Goal: Use online tool/utility

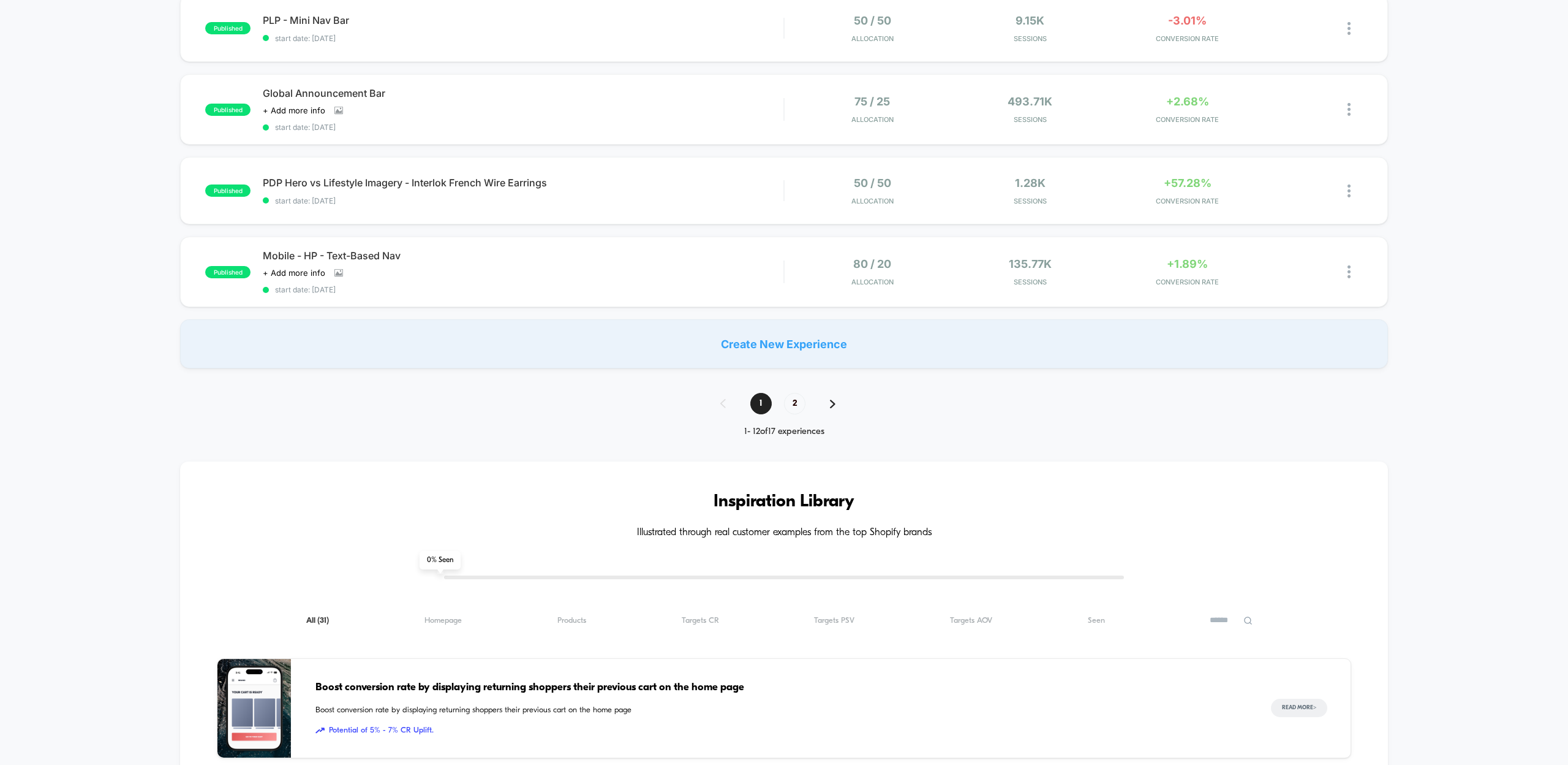
scroll to position [776, 0]
click at [788, 401] on span "2" at bounding box center [795, 404] width 21 height 21
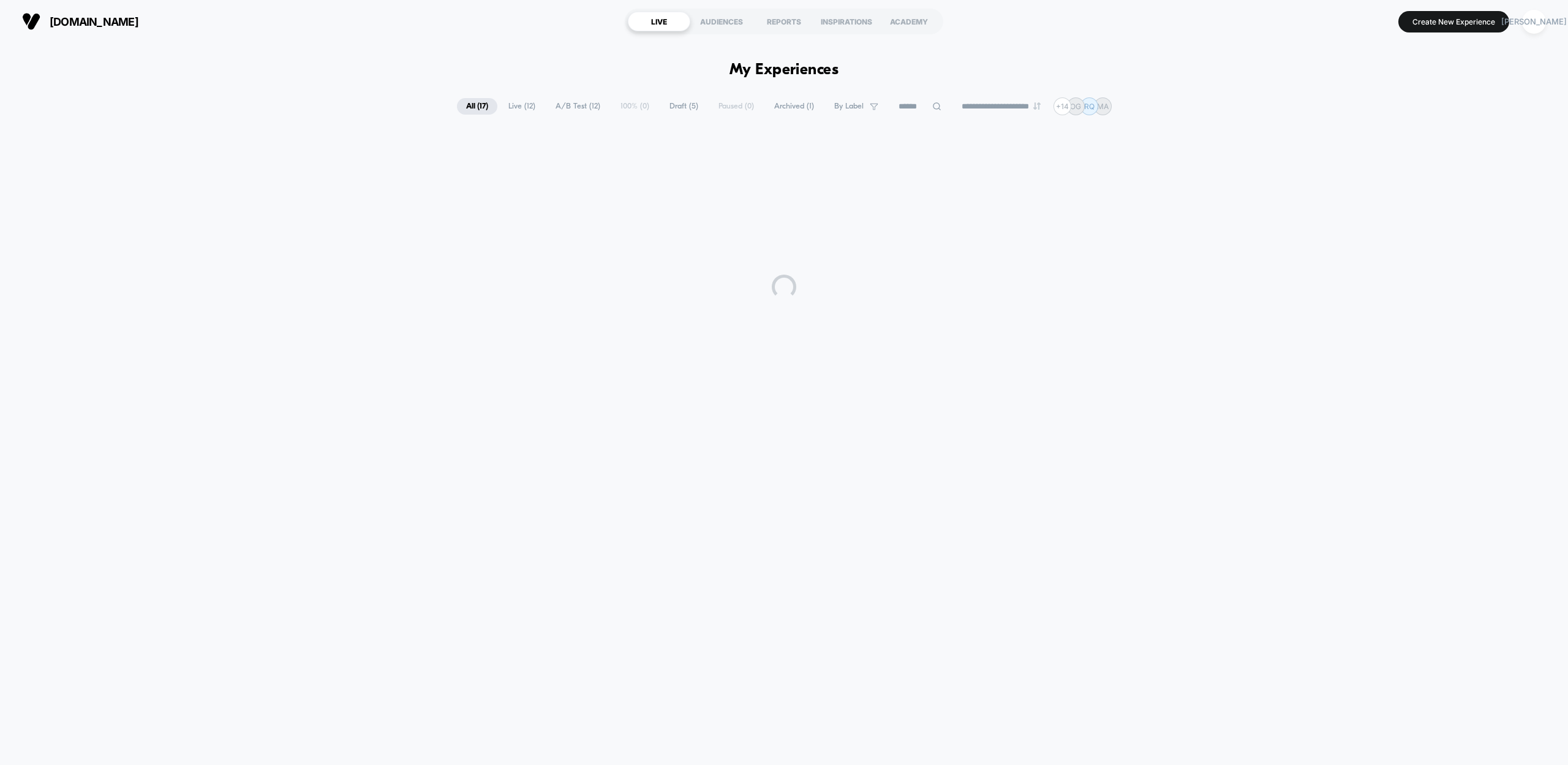
scroll to position [0, 0]
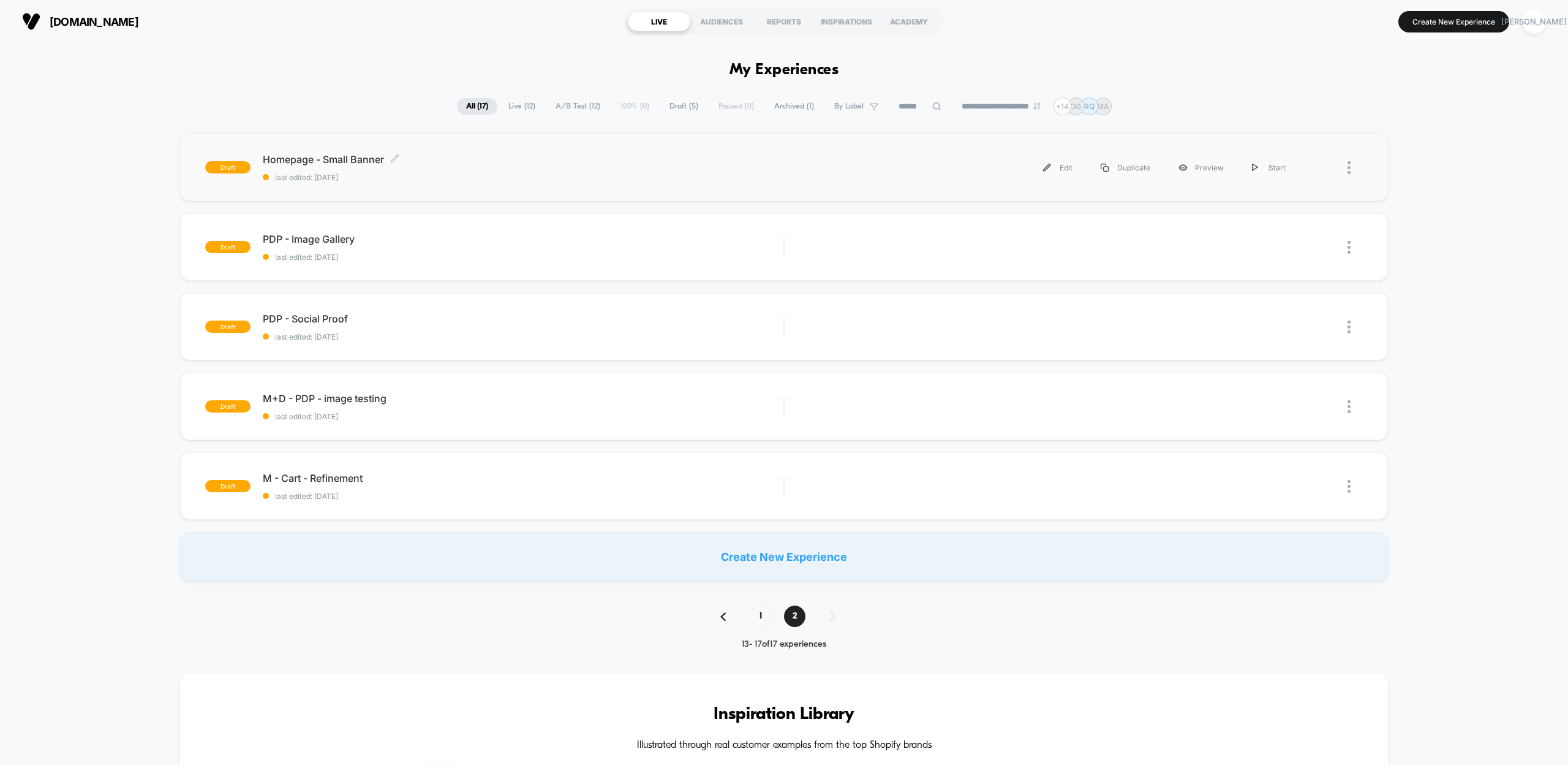
click at [329, 158] on span "Homepage - Small Banner Click to edit experience details" at bounding box center [524, 159] width 521 height 13
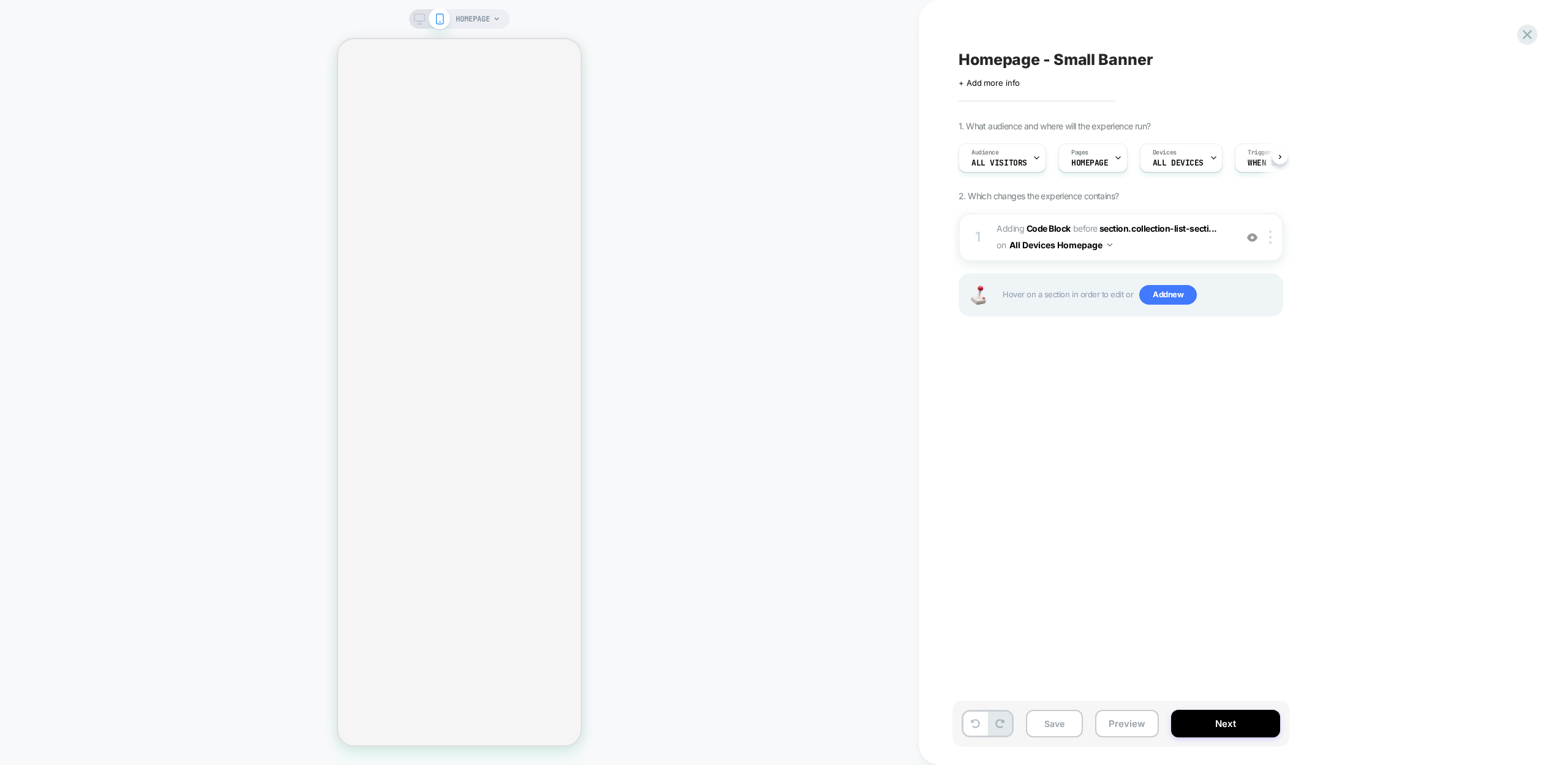
scroll to position [0, 1]
click at [1034, 229] on b "Code Block" at bounding box center [1048, 228] width 44 height 11
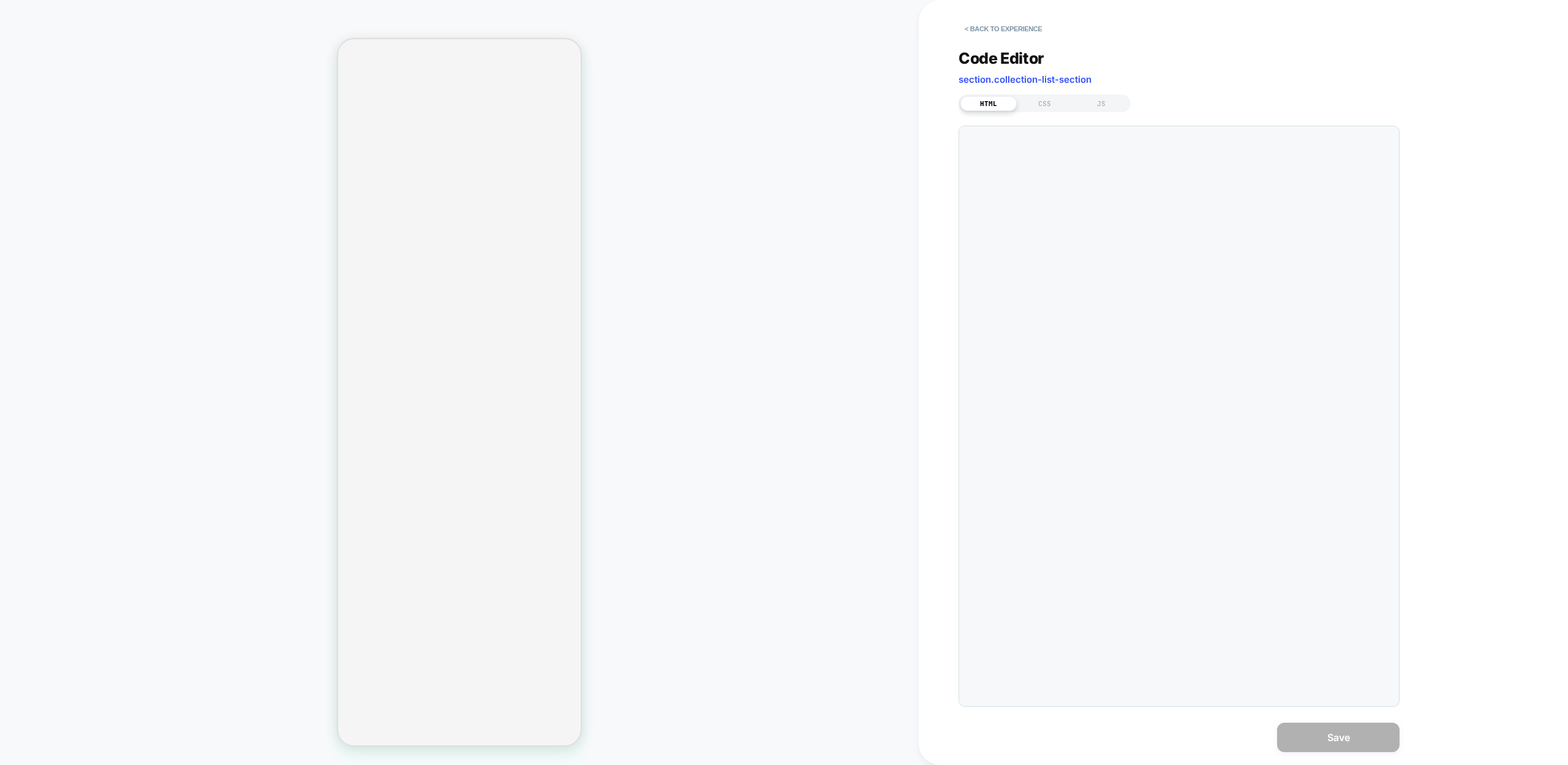
click at [1040, 228] on div at bounding box center [1179, 416] width 441 height 581
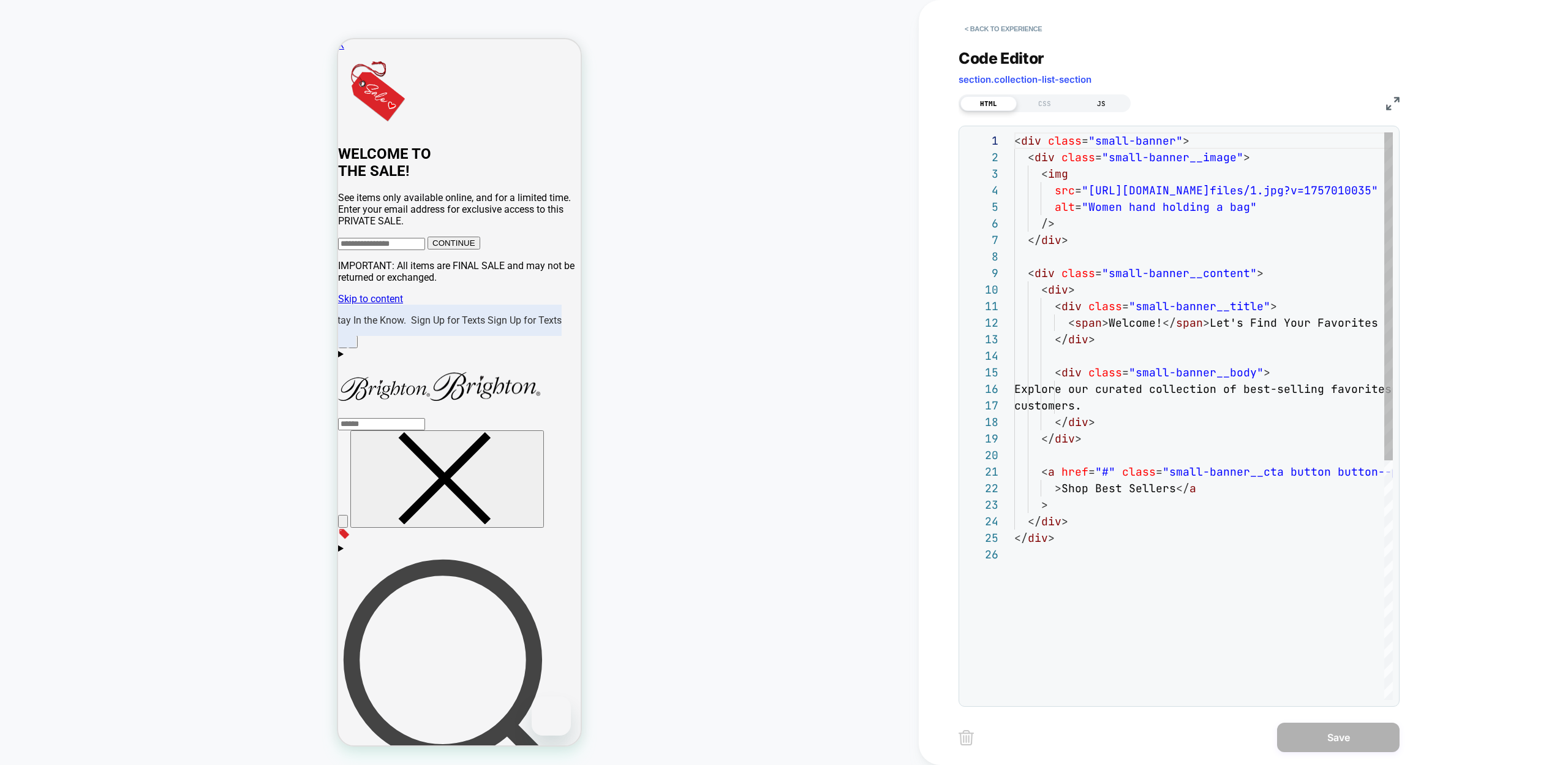
scroll to position [165, 0]
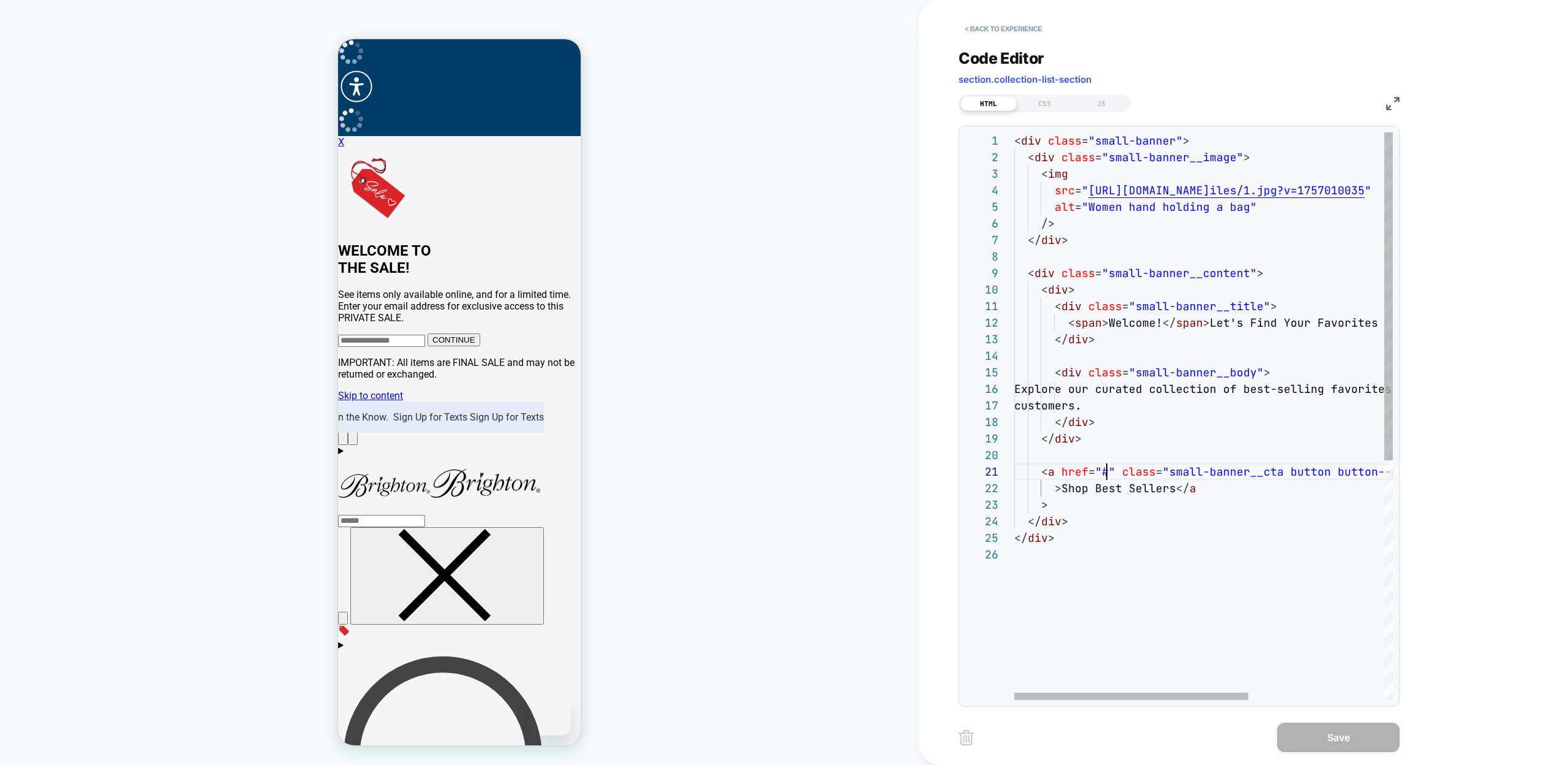
click at [1104, 471] on div "< div class = "small-banner" > < div class = "small-banner__image" > < img src …" at bounding box center [1312, 623] width 597 height 982
type textarea "**********"
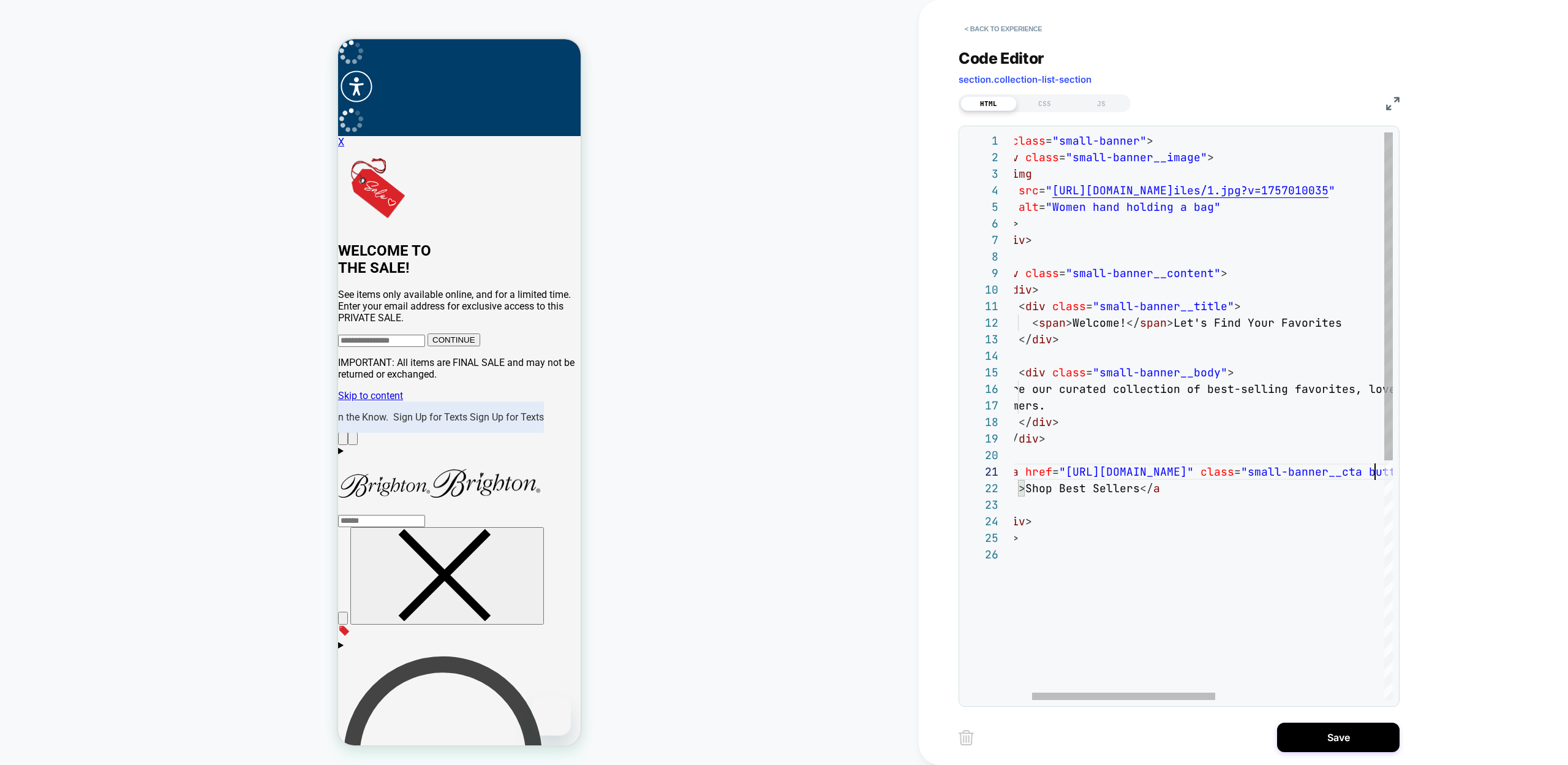
scroll to position [0, 397]
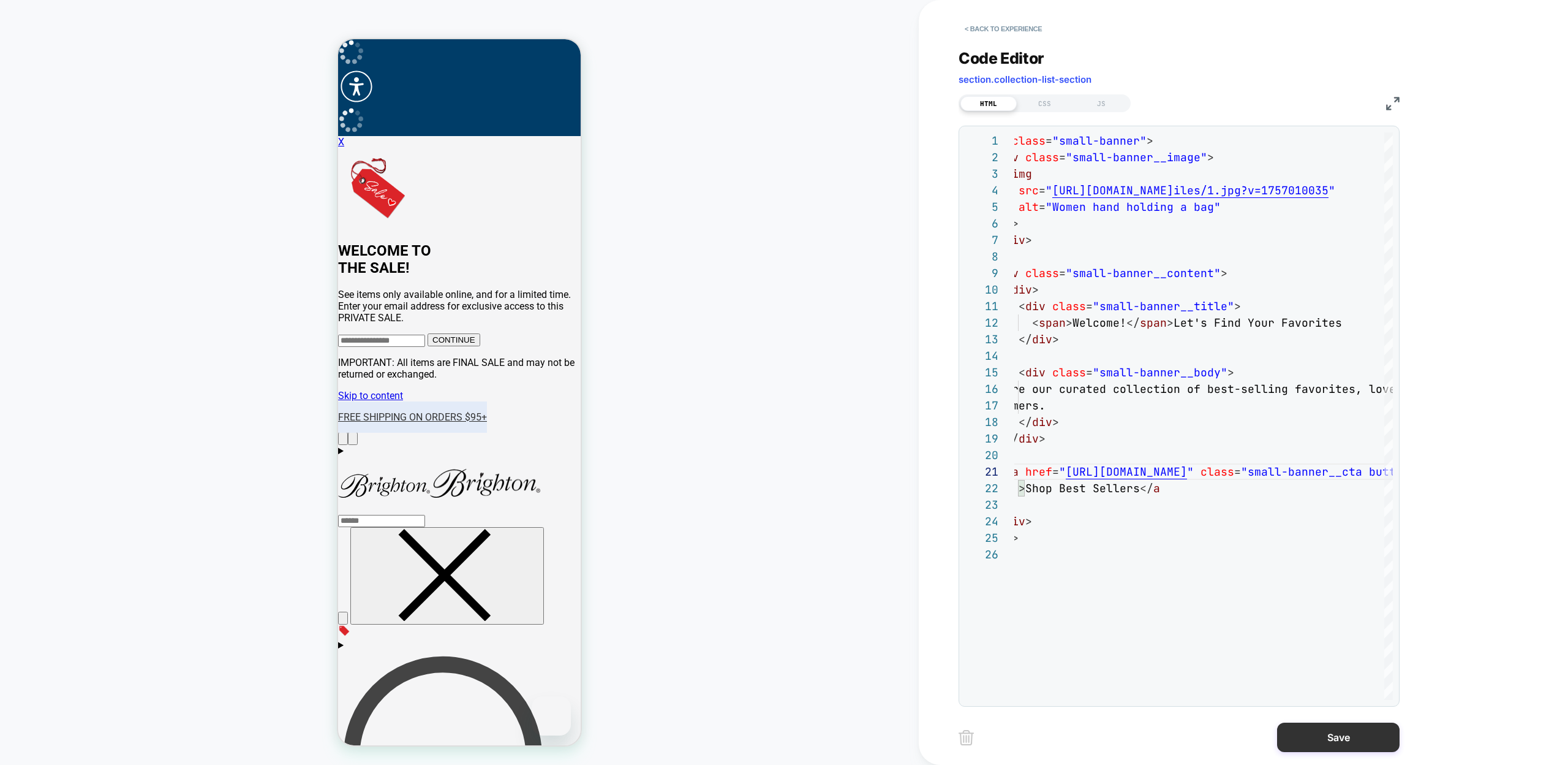
click at [1294, 730] on button "Save" at bounding box center [1339, 737] width 122 height 29
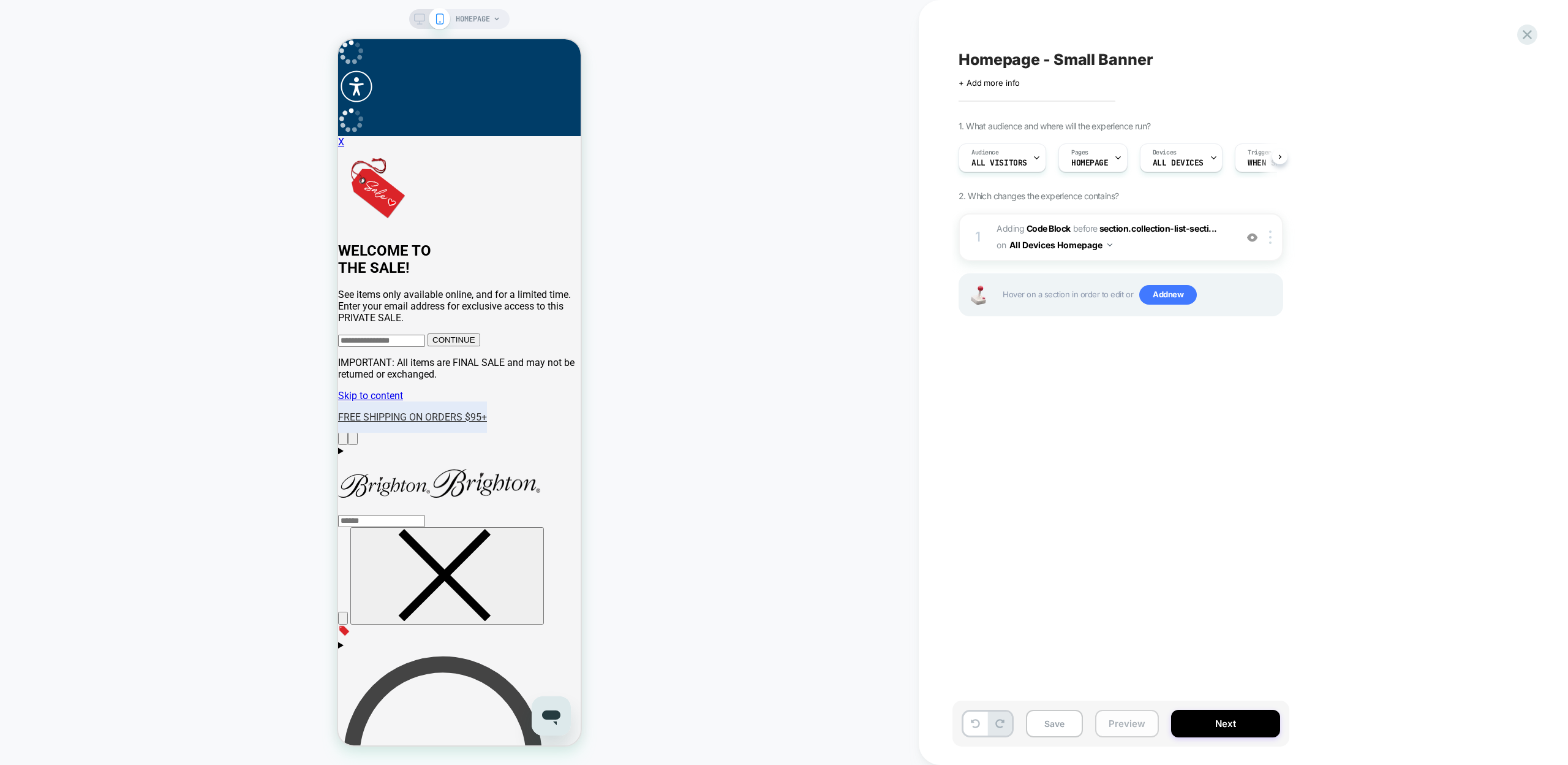
scroll to position [0, 1]
click at [1071, 724] on button "Save" at bounding box center [1054, 723] width 57 height 27
click at [1138, 727] on button "Preview" at bounding box center [1127, 723] width 64 height 27
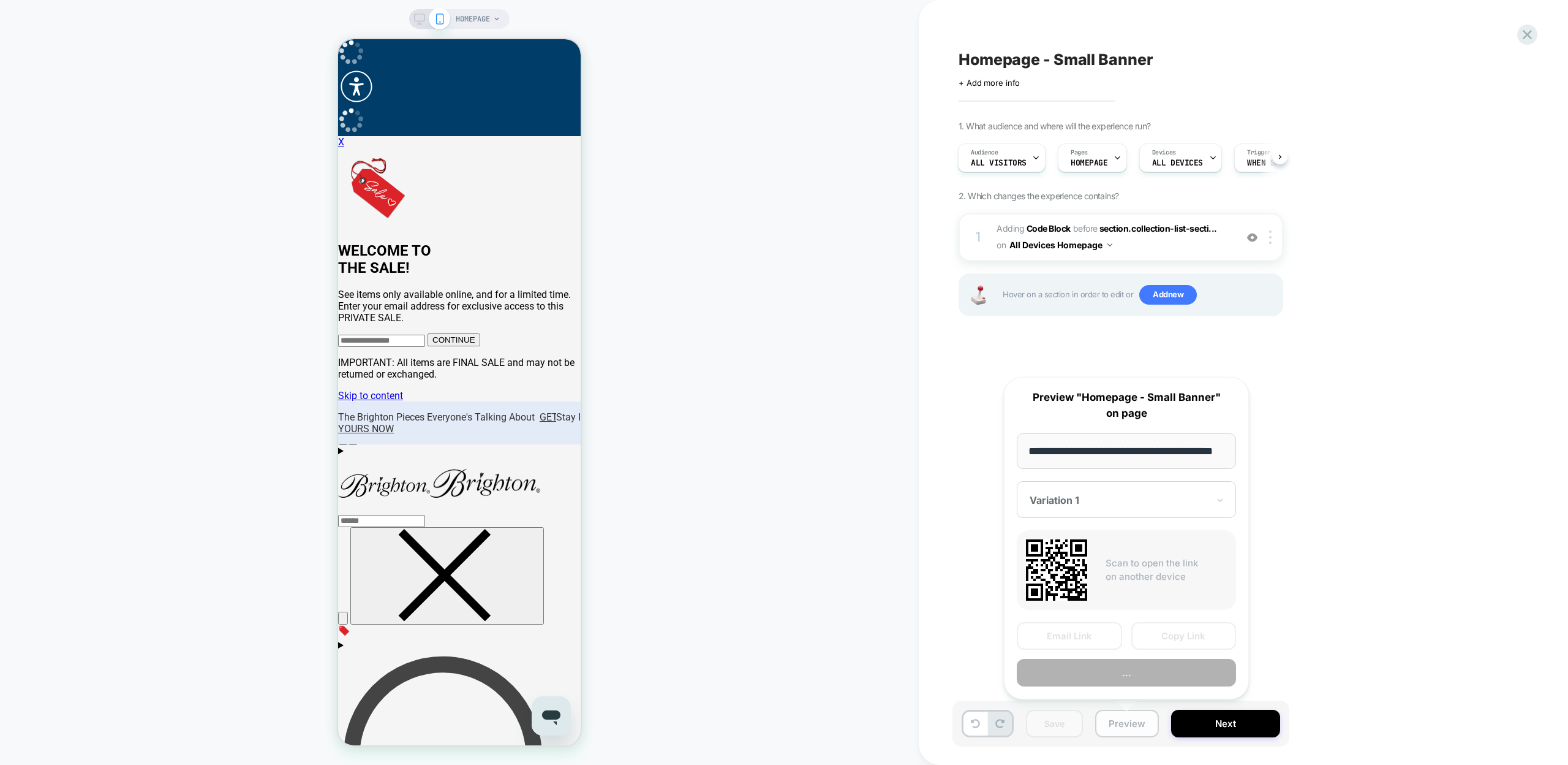
scroll to position [0, 31]
click at [1183, 625] on button "Copy Link" at bounding box center [1184, 637] width 105 height 27
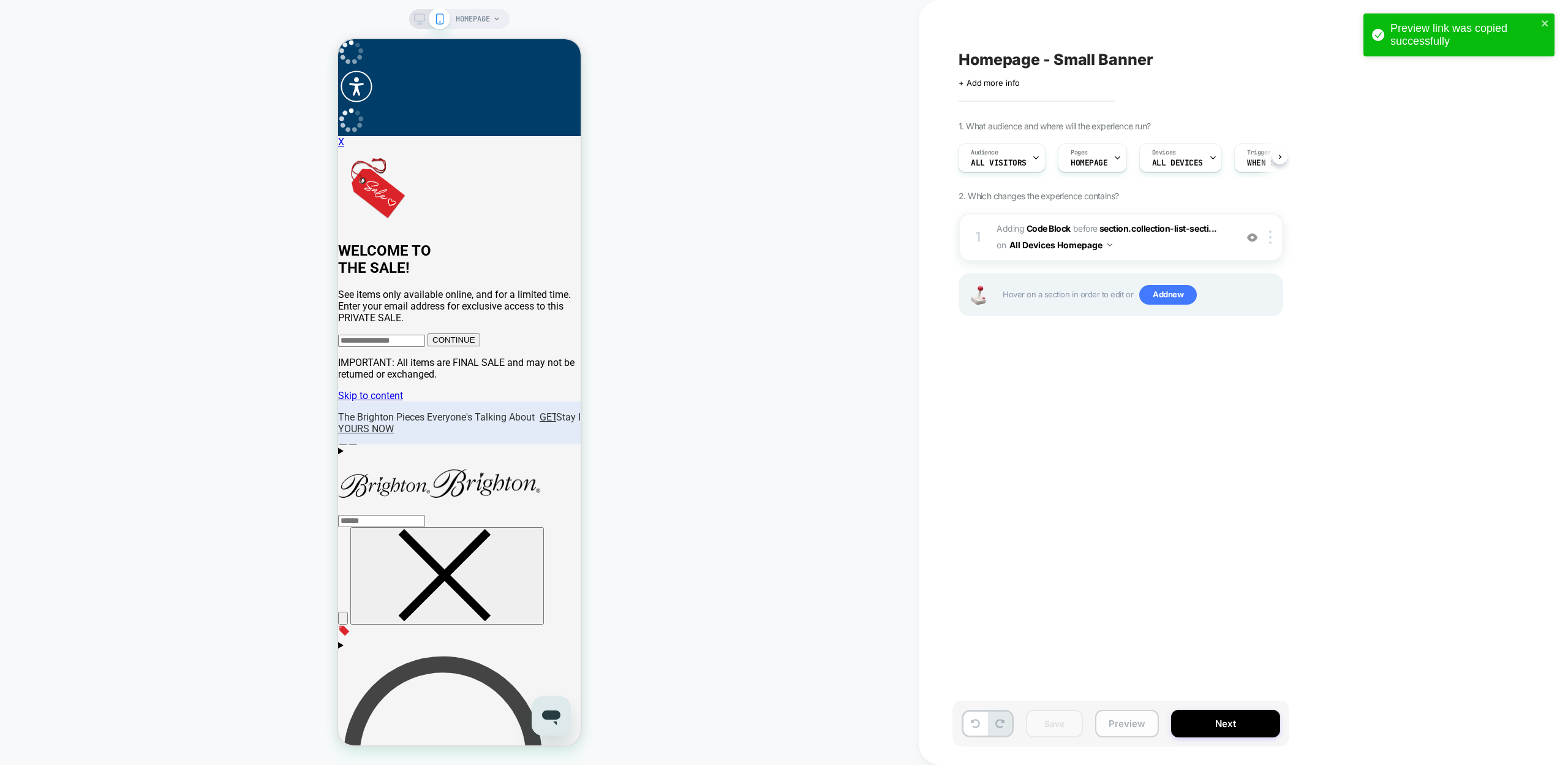
click at [1122, 719] on button "Preview" at bounding box center [1127, 723] width 64 height 27
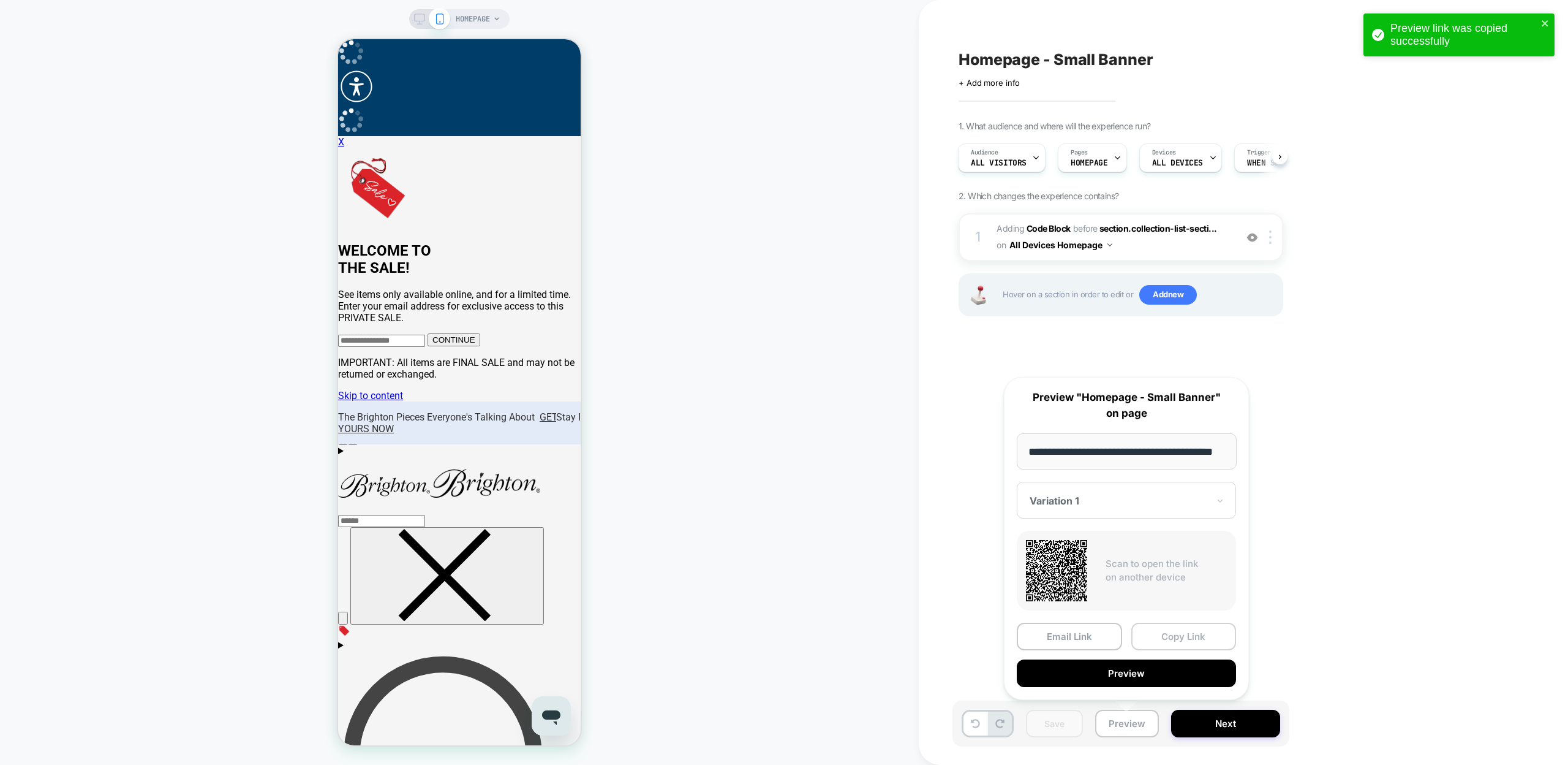
click at [1196, 640] on button "Copy Link" at bounding box center [1184, 637] width 105 height 27
